Goal: Entertainment & Leisure: Consume media (video, audio)

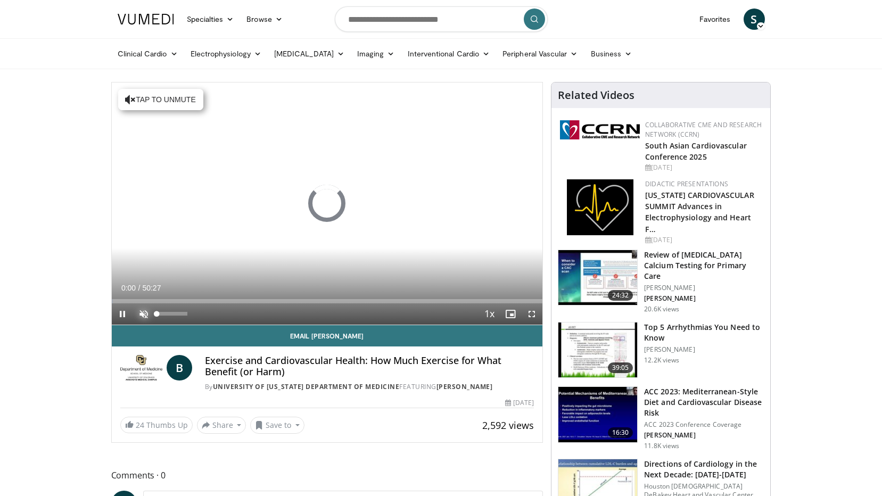
click at [143, 315] on span "Video Player" at bounding box center [143, 313] width 21 height 21
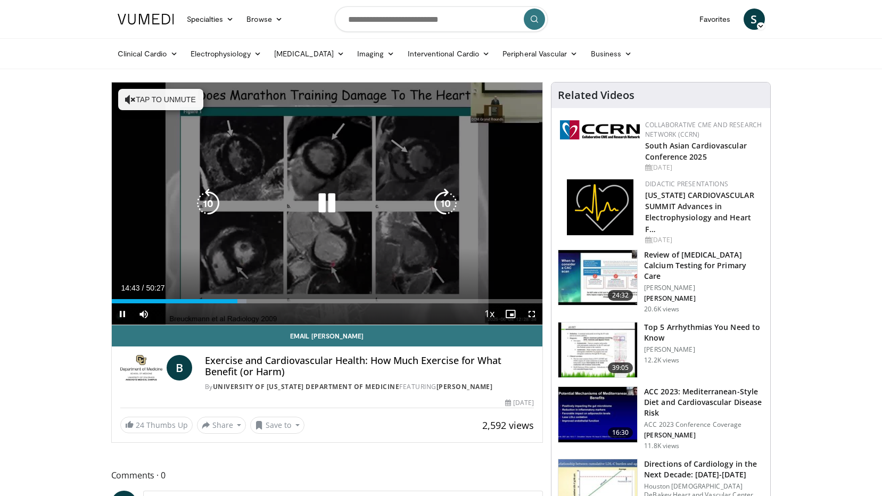
click at [198, 206] on icon "Video Player" at bounding box center [208, 203] width 30 height 30
click at [327, 201] on icon "Video Player" at bounding box center [327, 203] width 30 height 30
